Goal: Navigation & Orientation: Find specific page/section

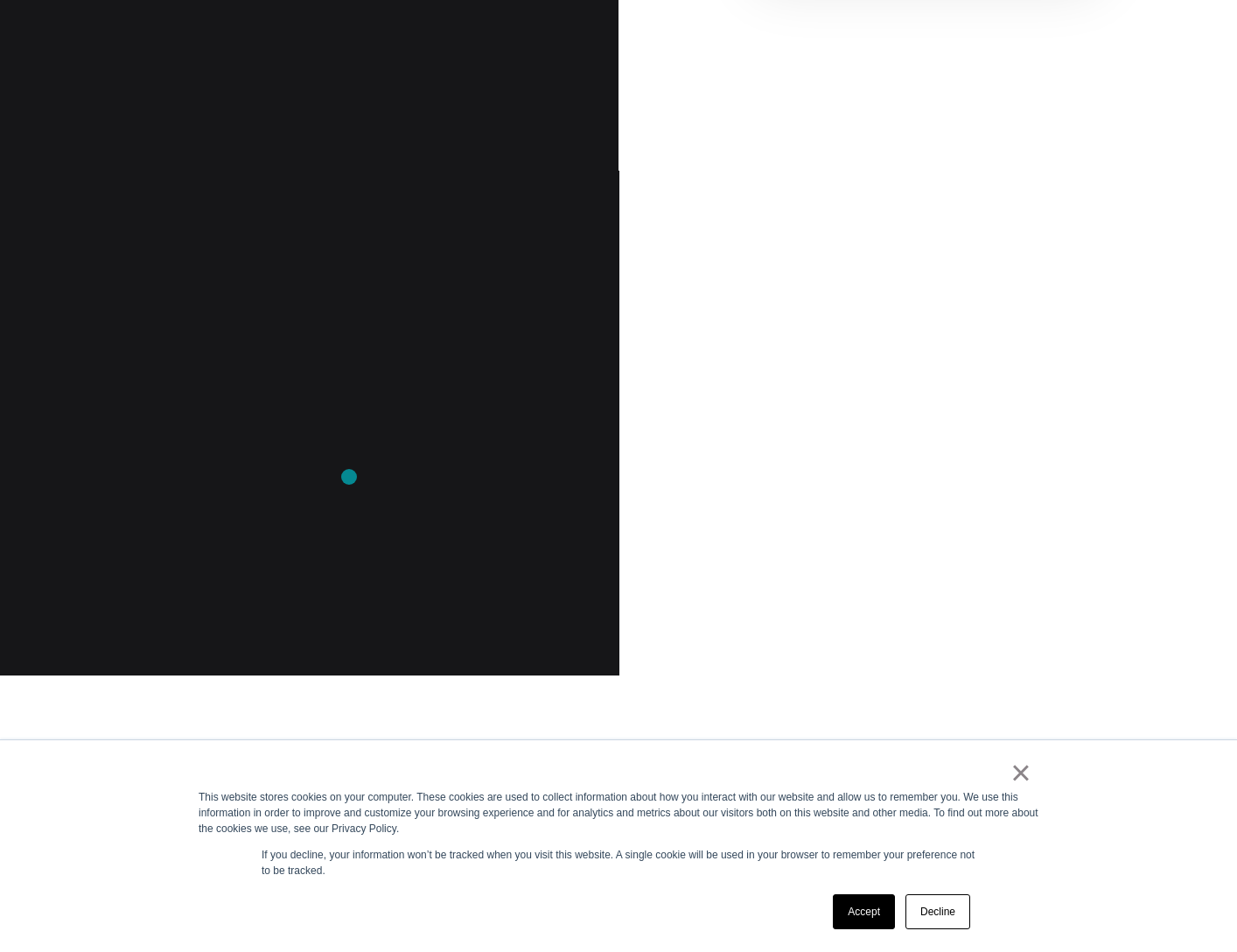
scroll to position [1634, 0]
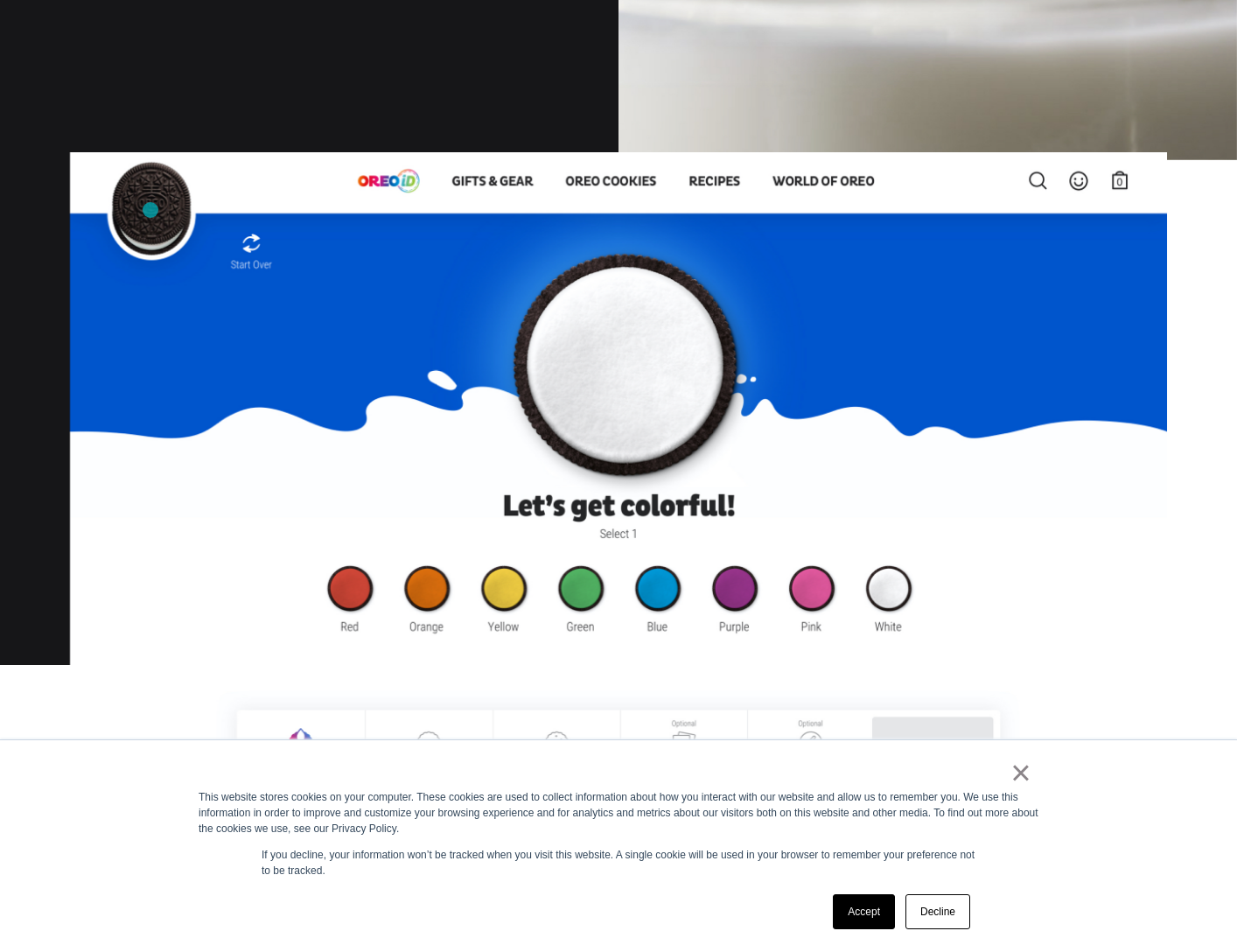
click at [156, 213] on img at bounding box center [619, 464] width 1098 height 625
click at [252, 276] on img at bounding box center [619, 464] width 1098 height 625
drag, startPoint x: 254, startPoint y: 258, endPoint x: 252, endPoint y: 272, distance: 14.1
click at [253, 258] on img at bounding box center [619, 464] width 1098 height 625
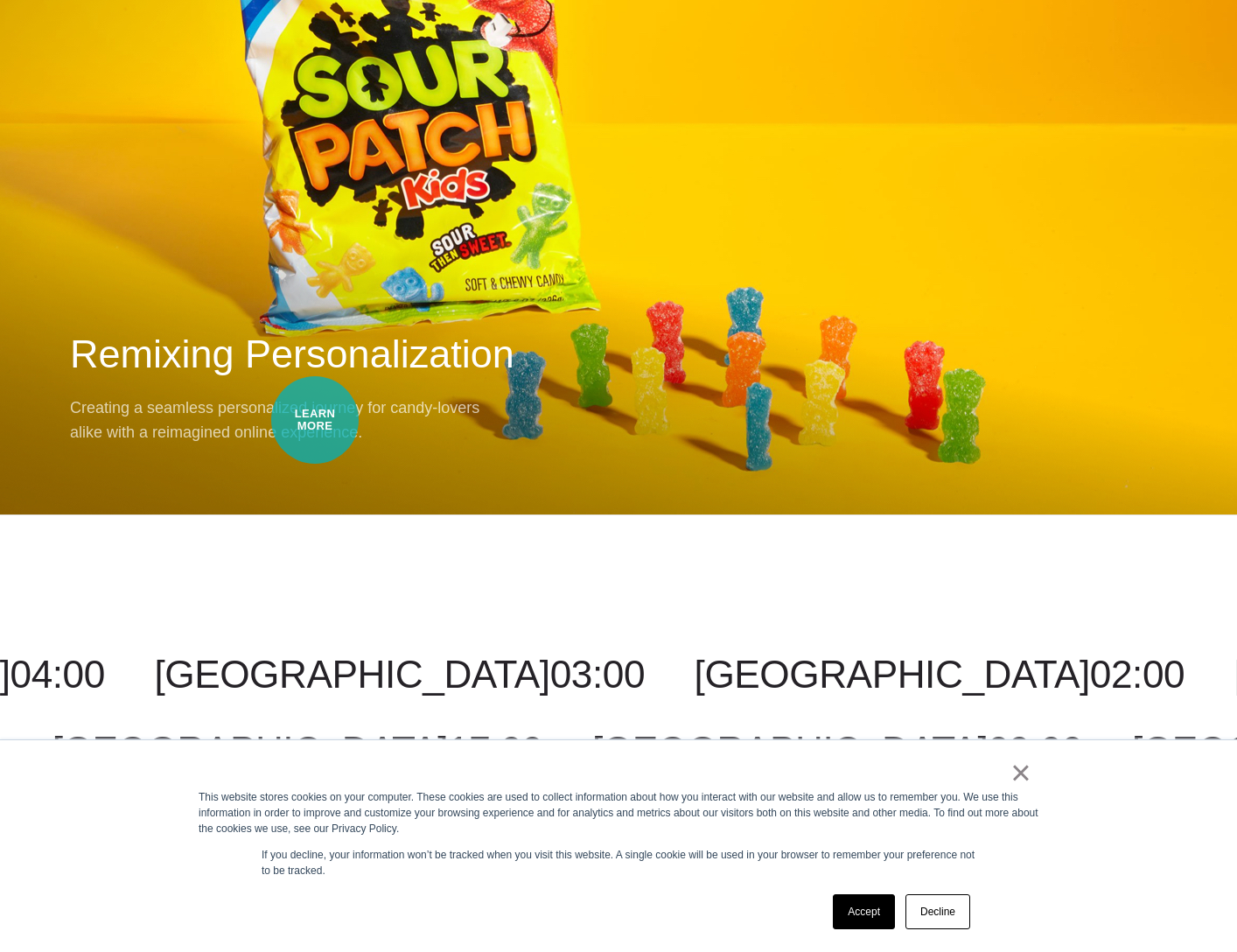
scroll to position [18630, 0]
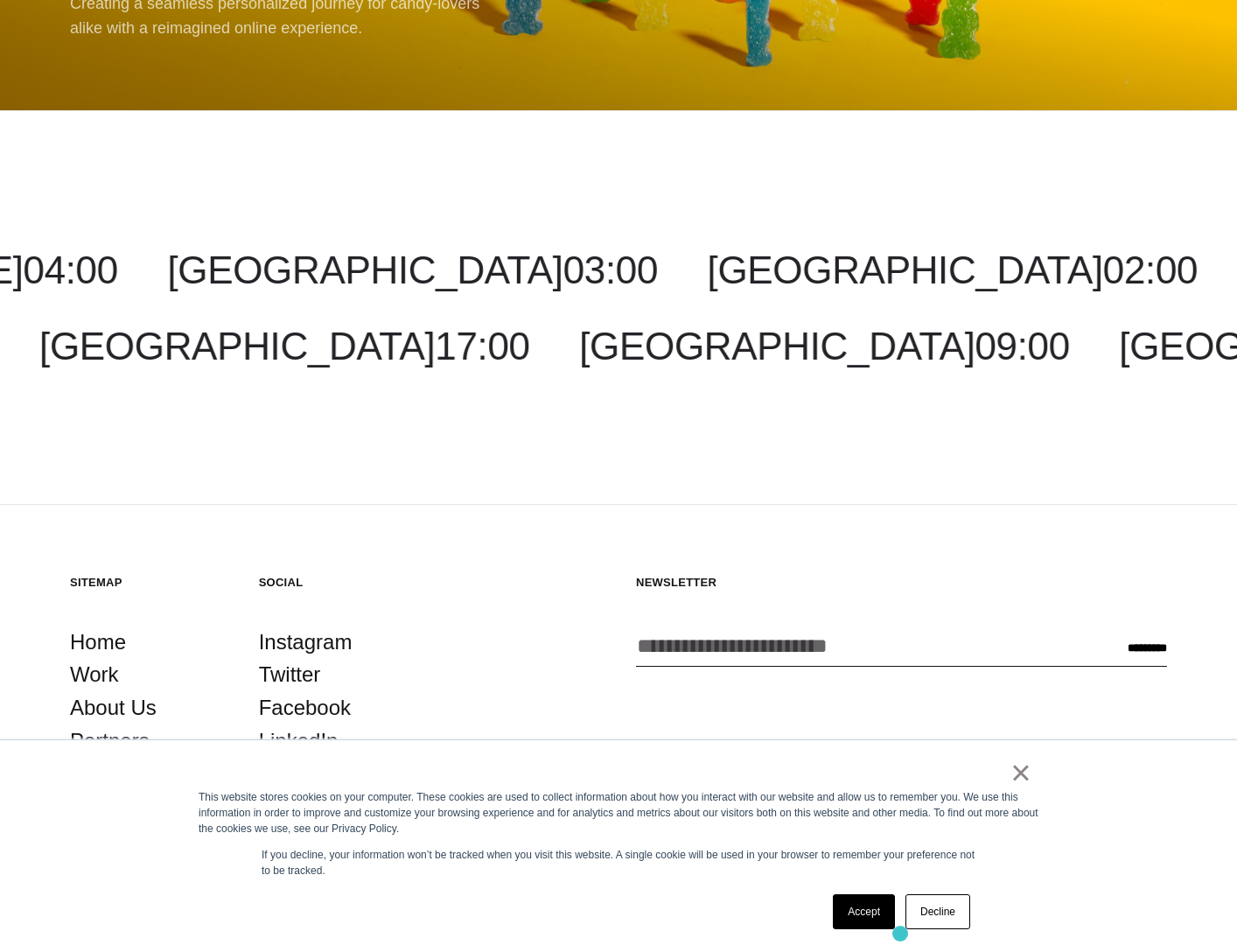
click at [898, 924] on div "Accept Decline" at bounding box center [902, 911] width 148 height 46
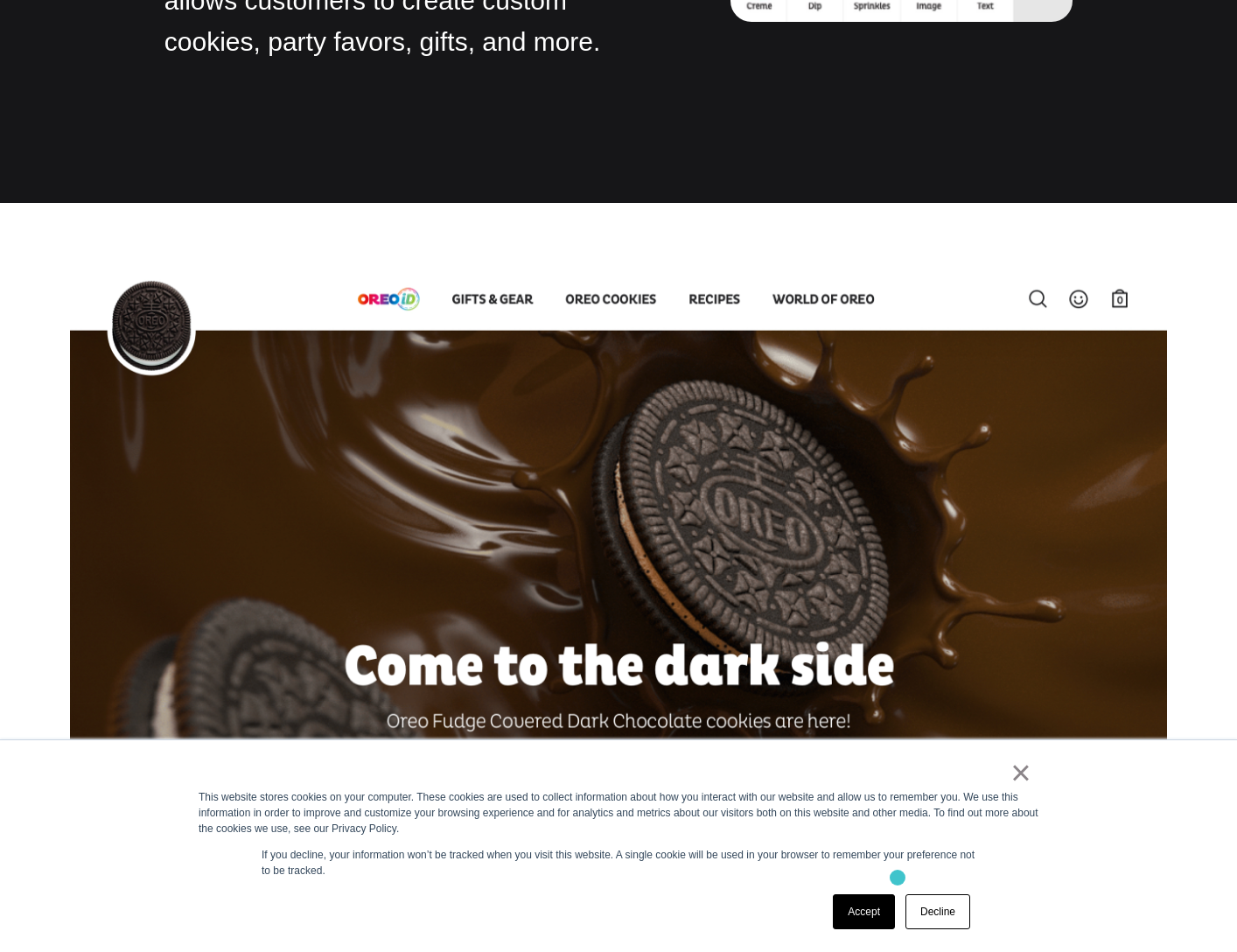
click at [867, 918] on link "Accept" at bounding box center [864, 911] width 62 height 35
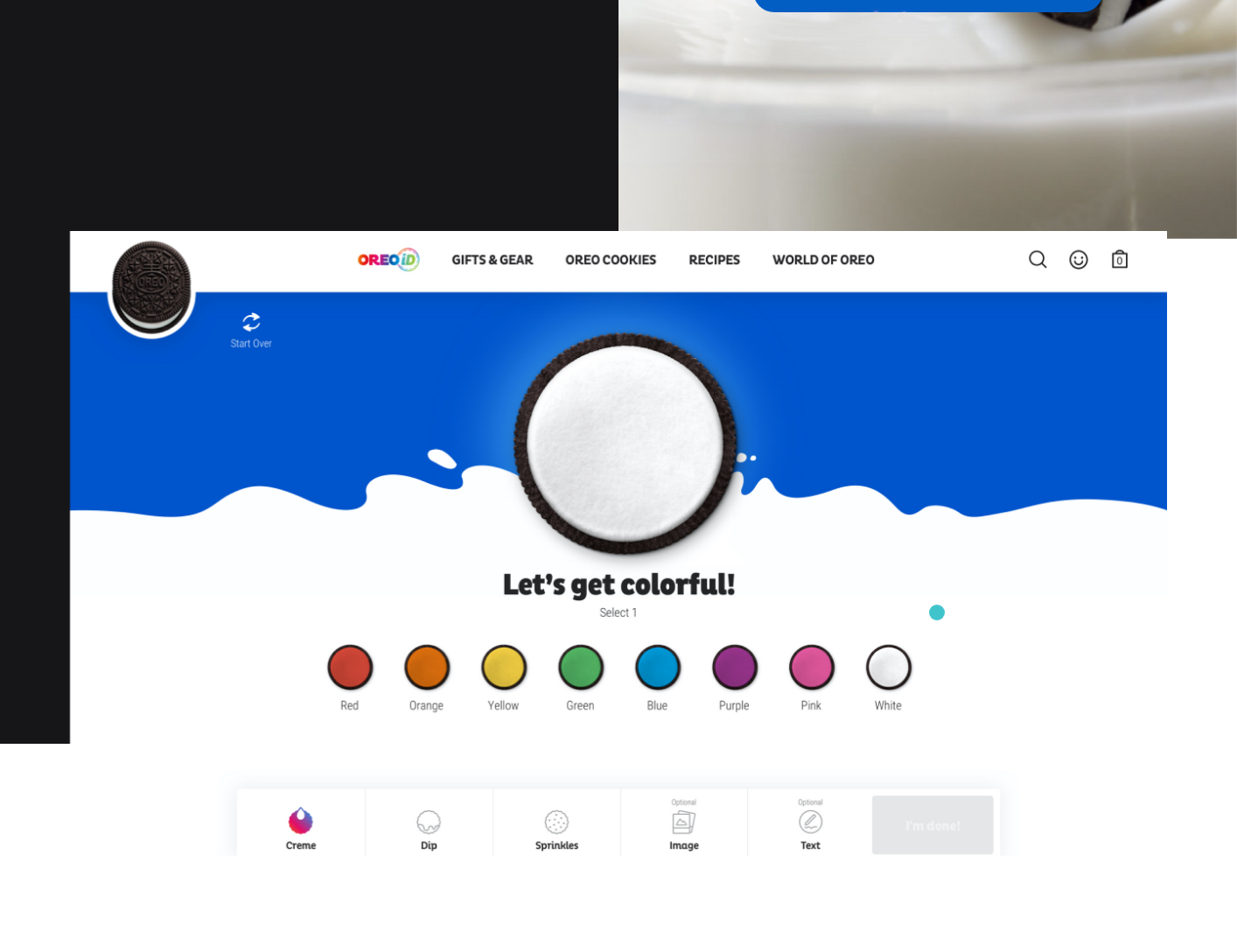
scroll to position [0, 0]
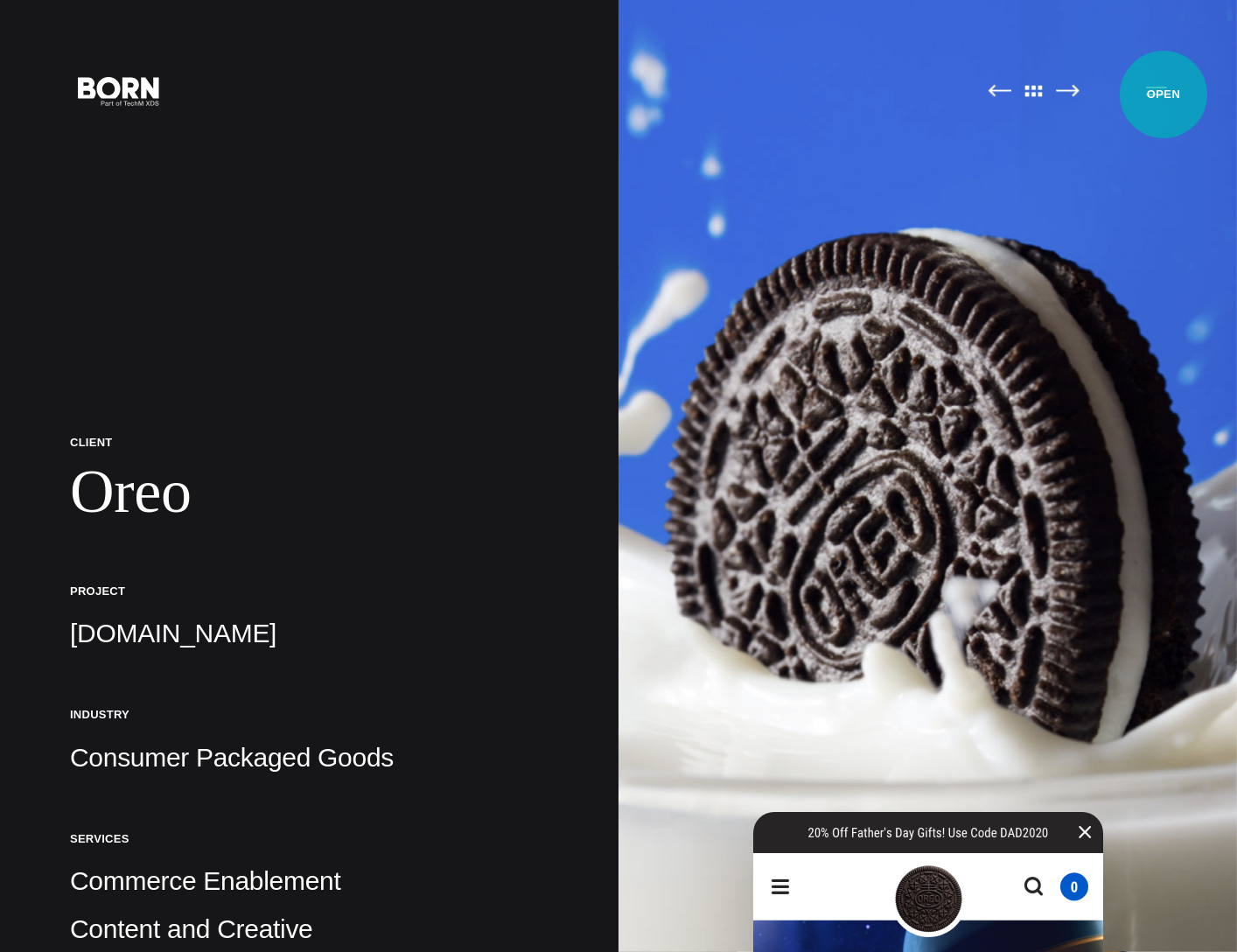
click at [1166, 92] on button "Primary Menu" at bounding box center [1156, 91] width 42 height 37
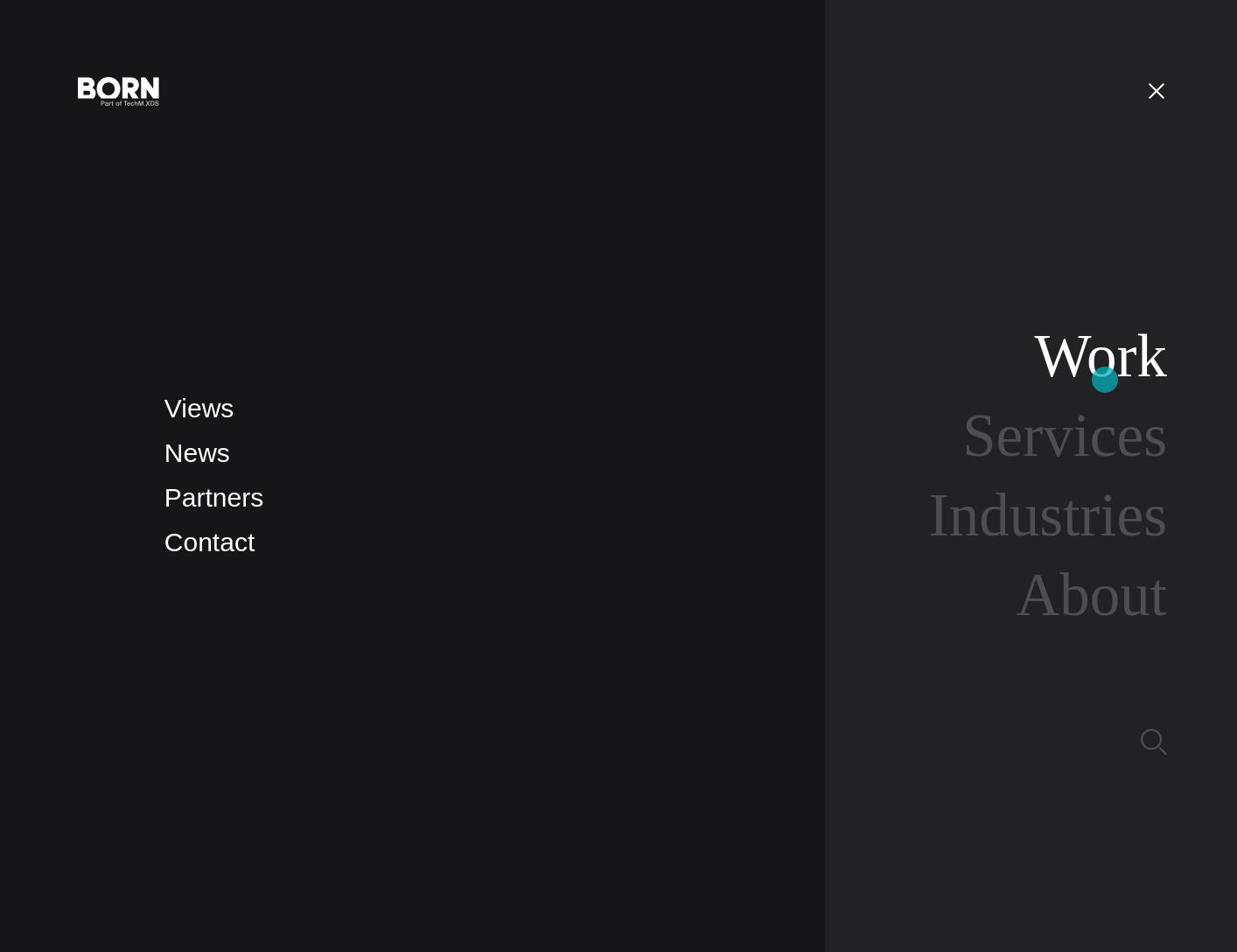
click at [1105, 380] on link "Work" at bounding box center [1101, 355] width 133 height 67
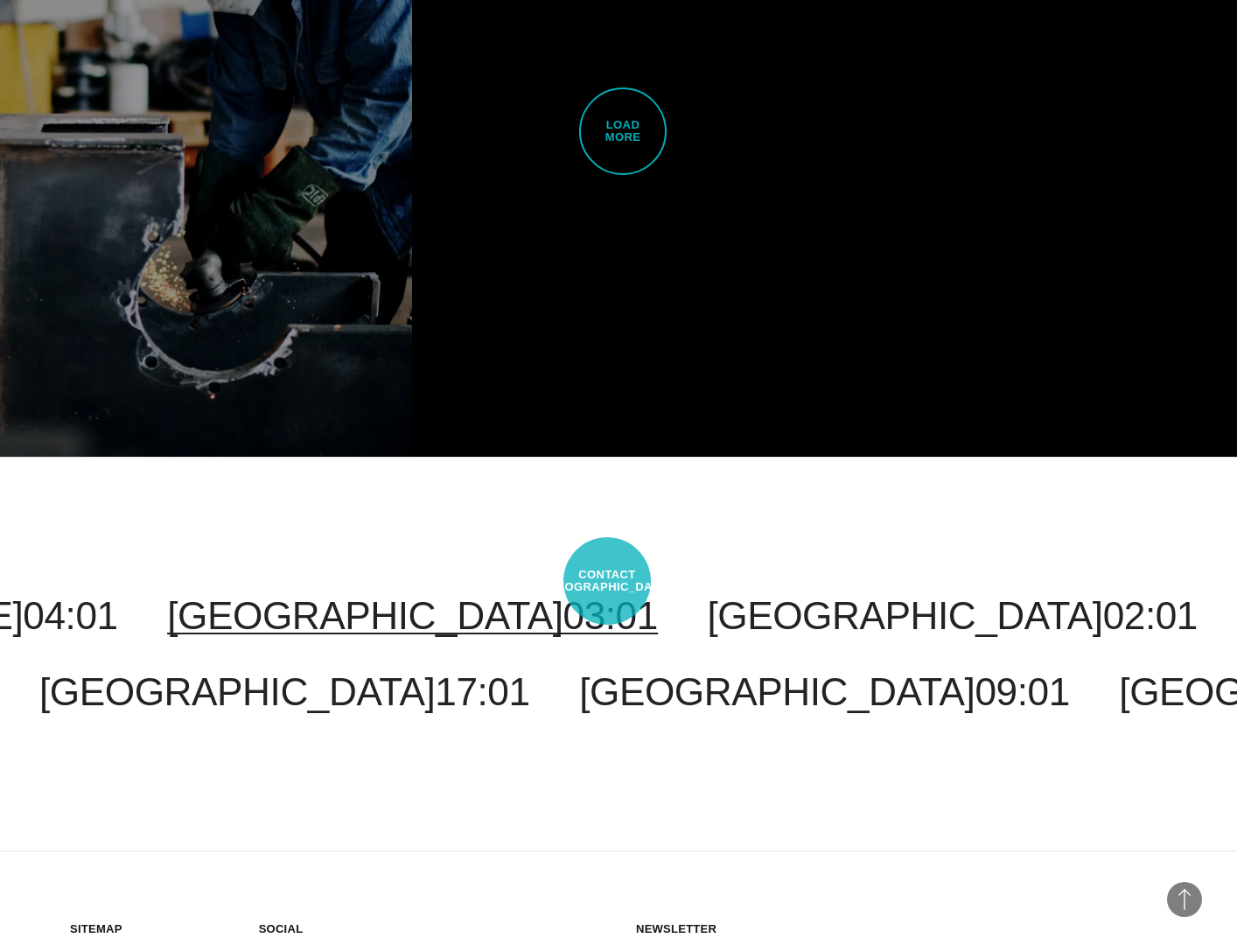
scroll to position [4893, 0]
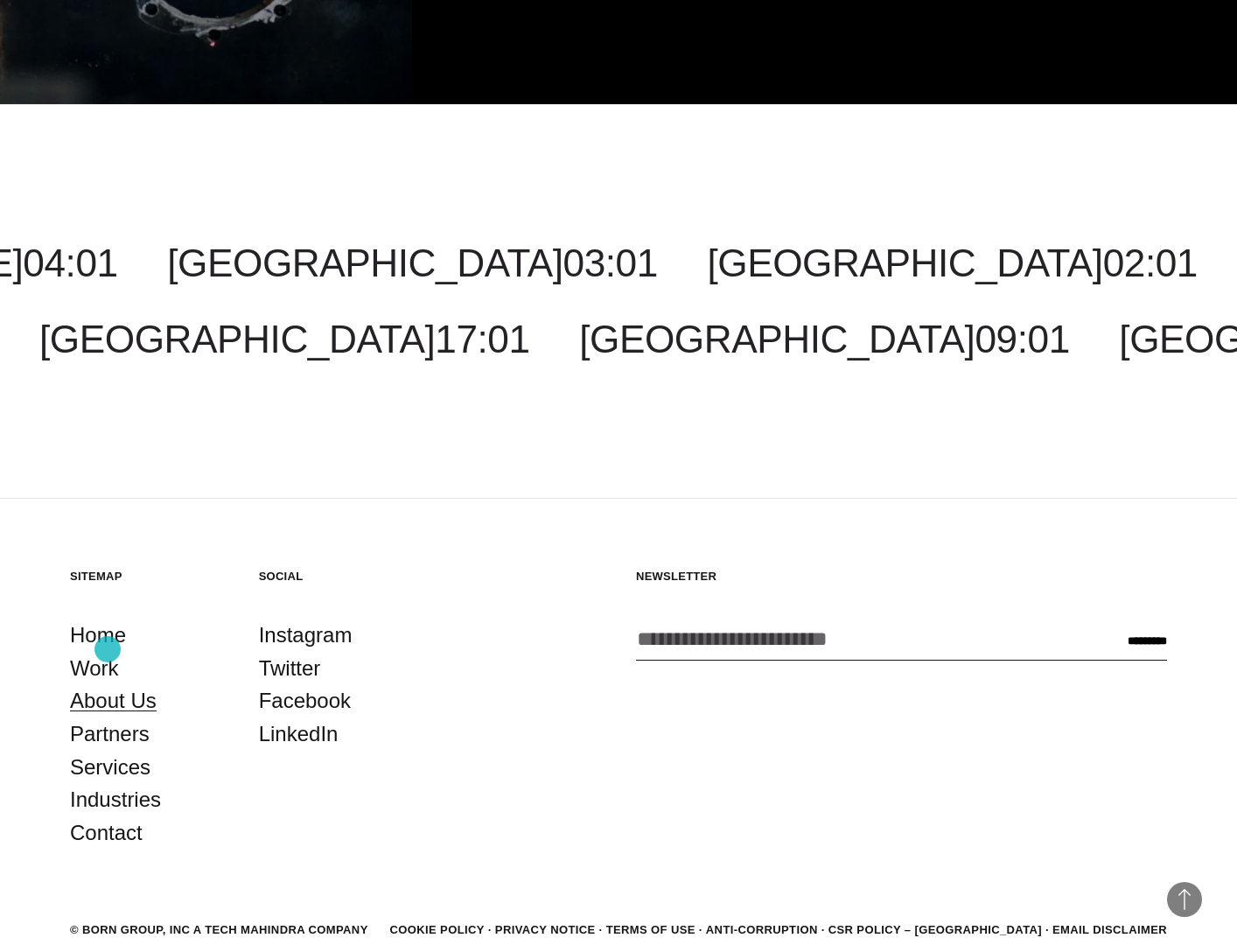
click at [109, 684] on link "About Us" at bounding box center [113, 701] width 87 height 33
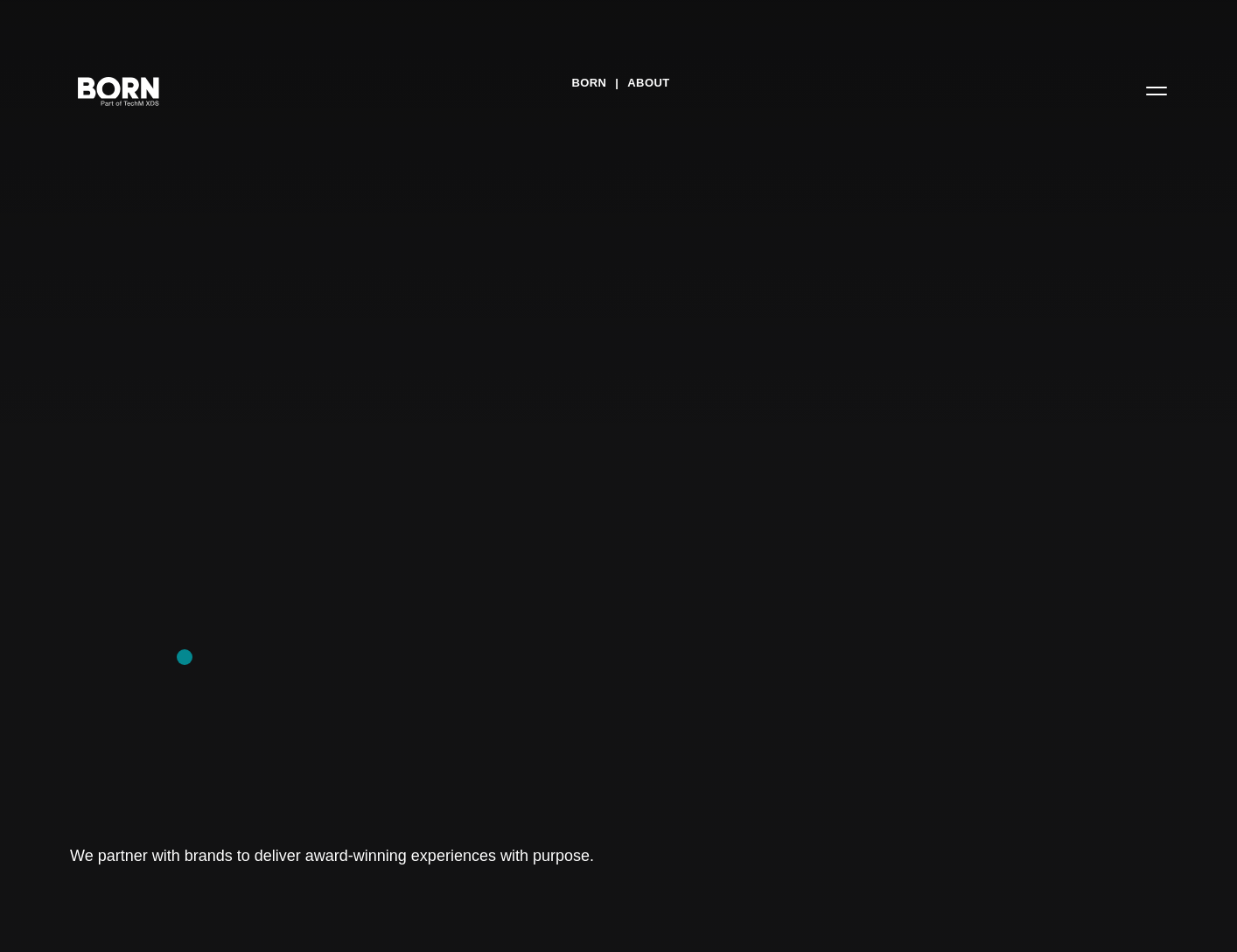
scroll to position [4, 0]
